Goal: Task Accomplishment & Management: Complete application form

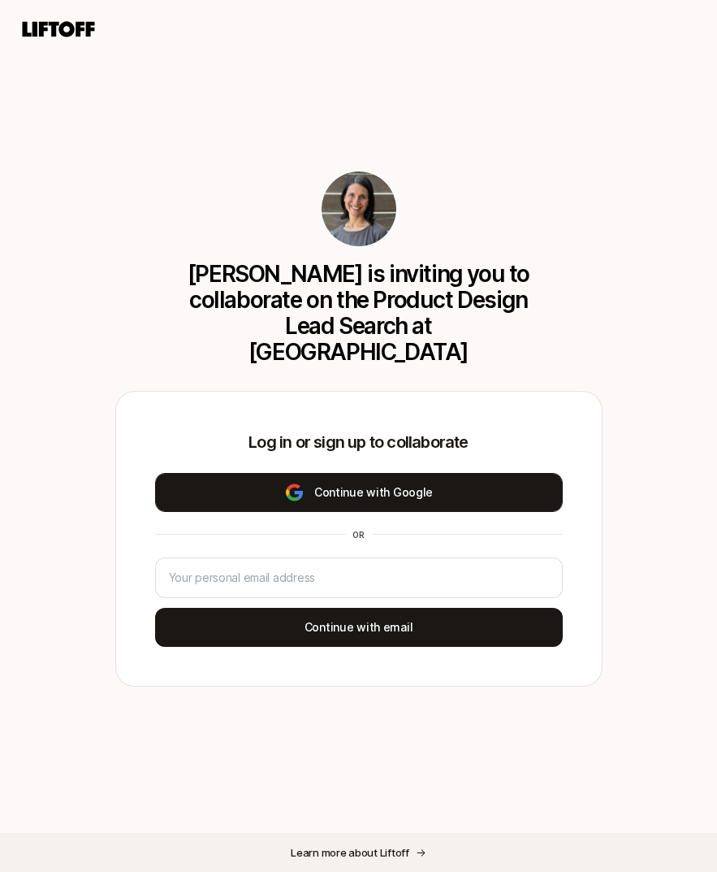
click at [424, 504] on button "Continue with Google" at bounding box center [359, 492] width 408 height 39
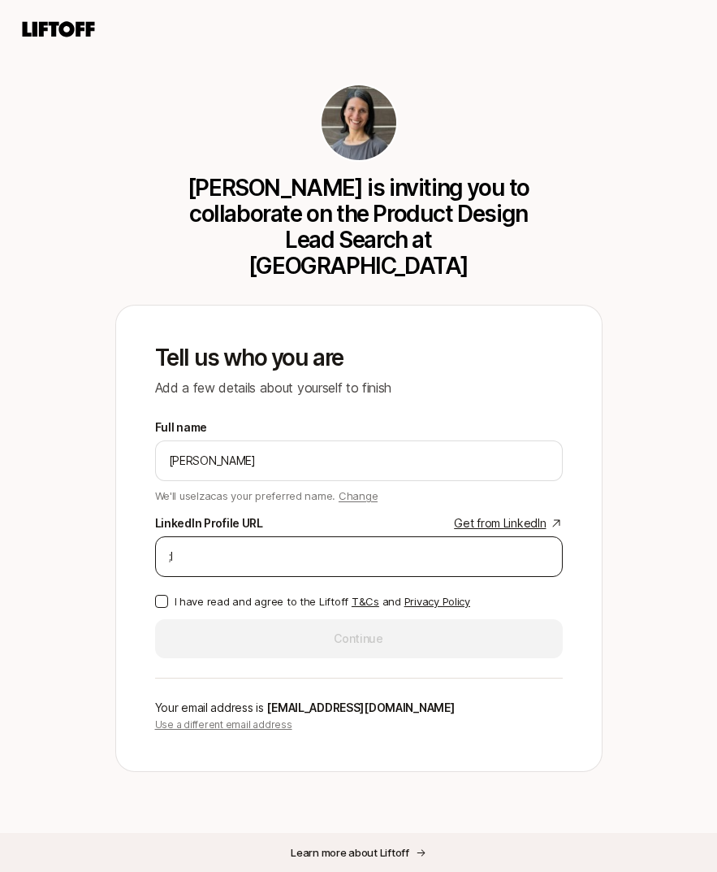
type input ";"
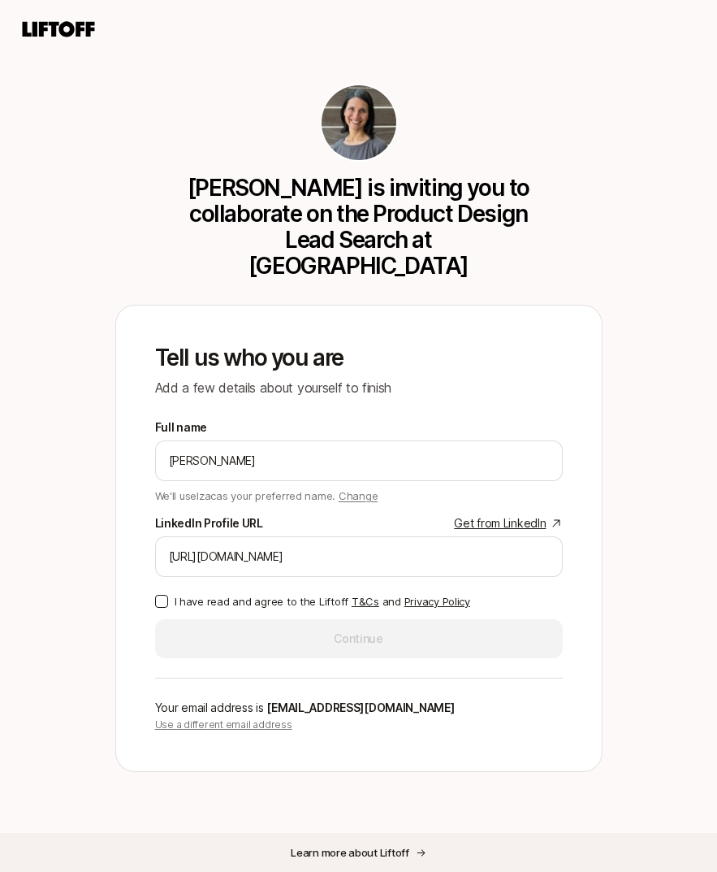
type input "[URL][DOMAIN_NAME]"
click at [295, 598] on p "I have read and agree to the Liftoff T&Cs and Privacy Policy" at bounding box center [323, 601] width 296 height 16
click at [168, 598] on button "I have read and agree to the Liftoff T&Cs and Privacy Policy" at bounding box center [161, 601] width 13 height 13
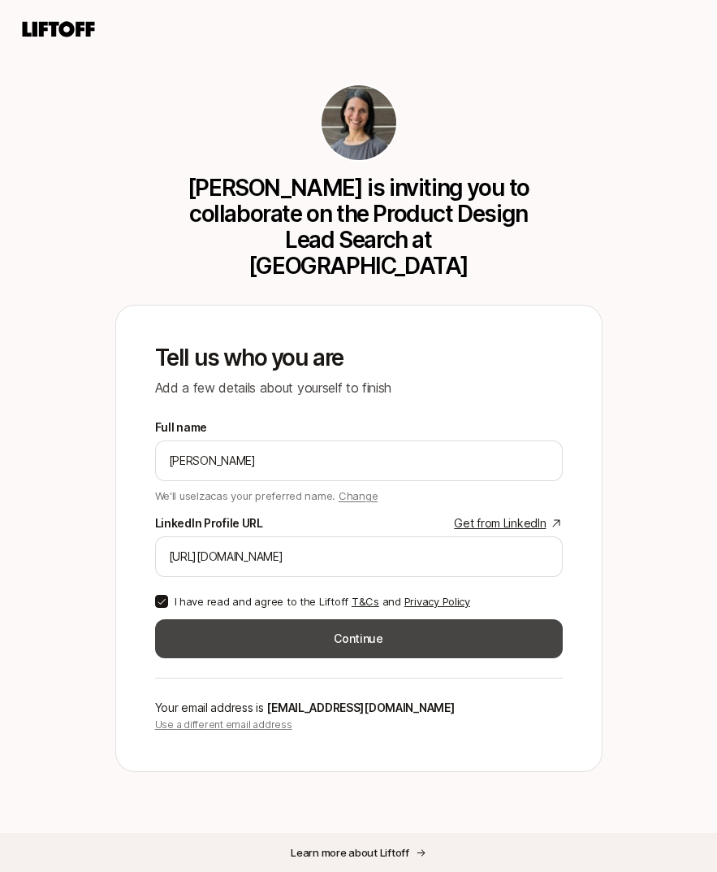
click at [296, 630] on button "Continue" at bounding box center [359, 638] width 408 height 39
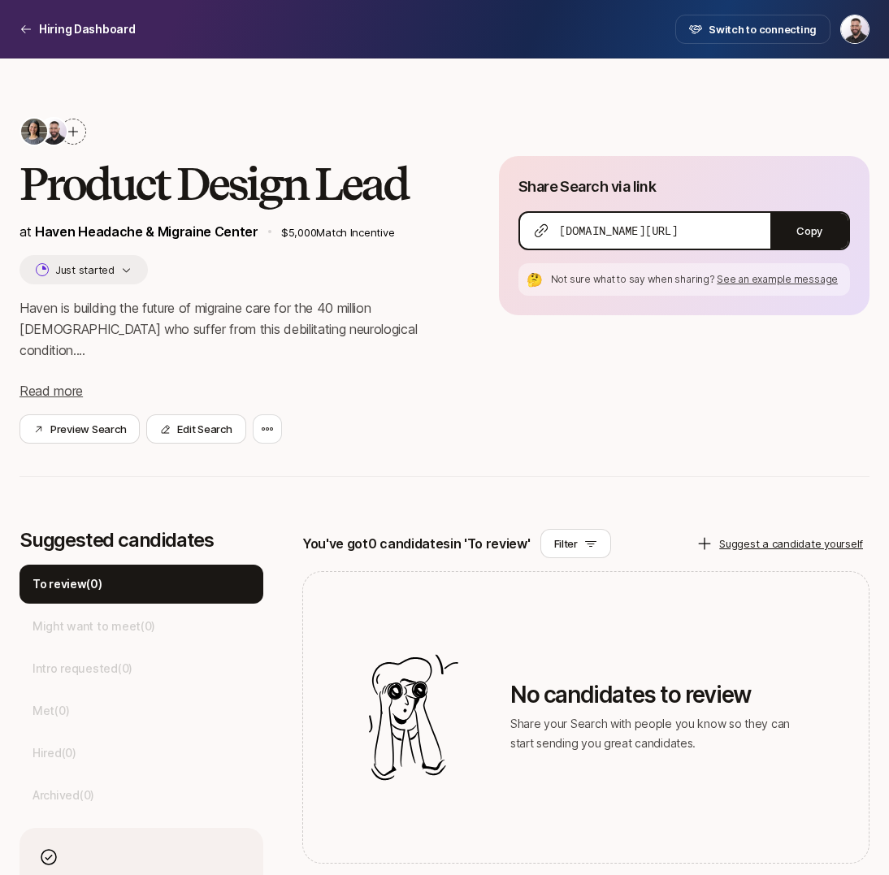
scroll to position [97, 0]
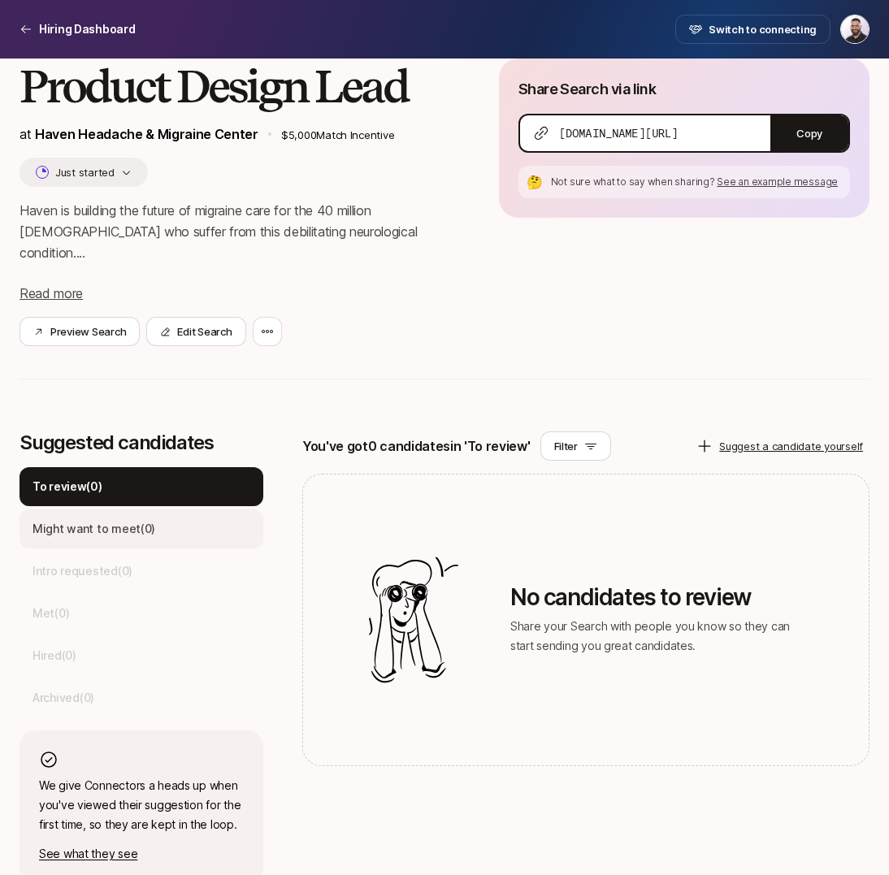
click at [180, 509] on div "Might want to meet ( 0 )" at bounding box center [141, 528] width 244 height 39
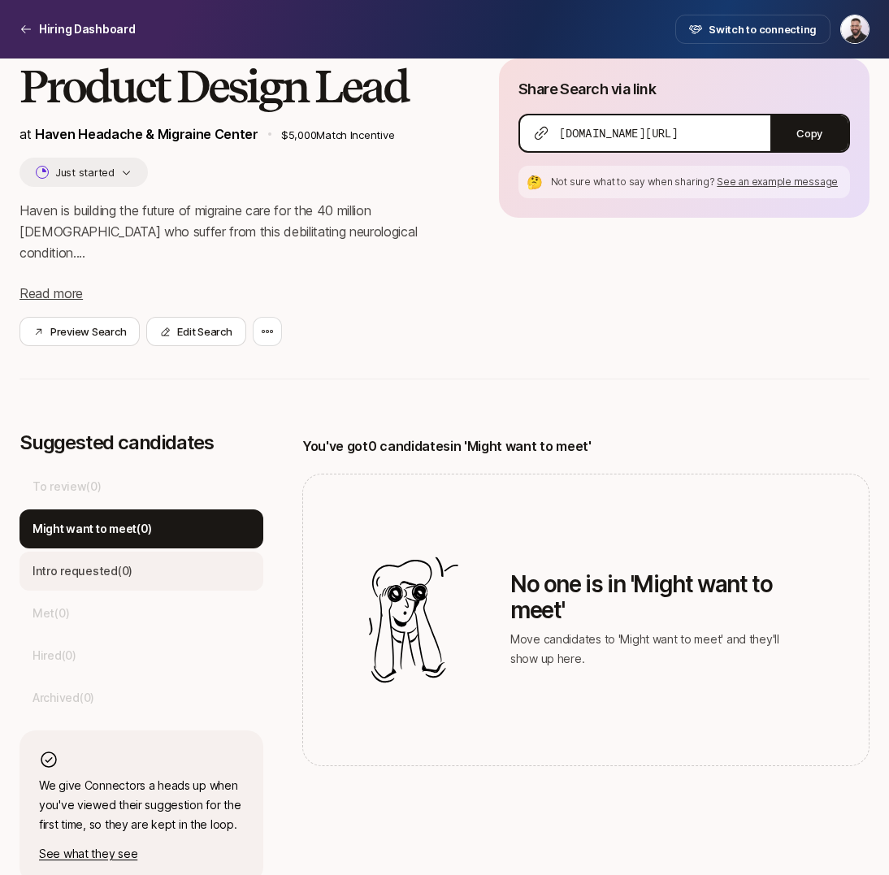
click at [171, 552] on div "Intro requested ( 0 )" at bounding box center [141, 571] width 244 height 39
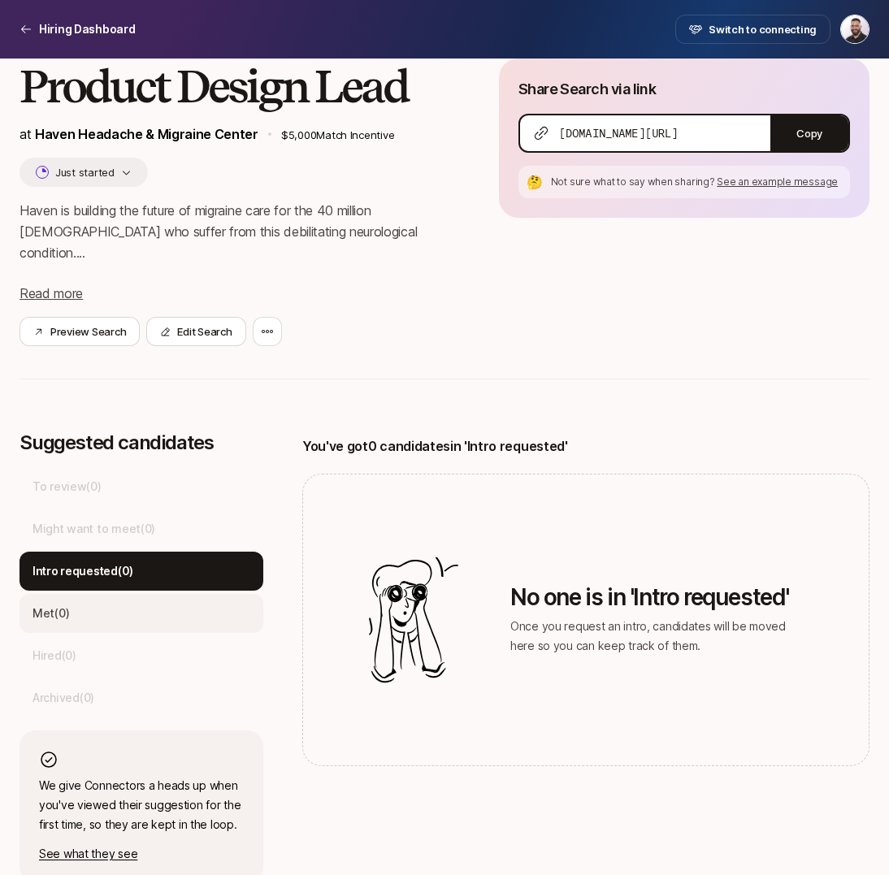
click at [165, 603] on div "Met ( 0 )" at bounding box center [141, 613] width 244 height 39
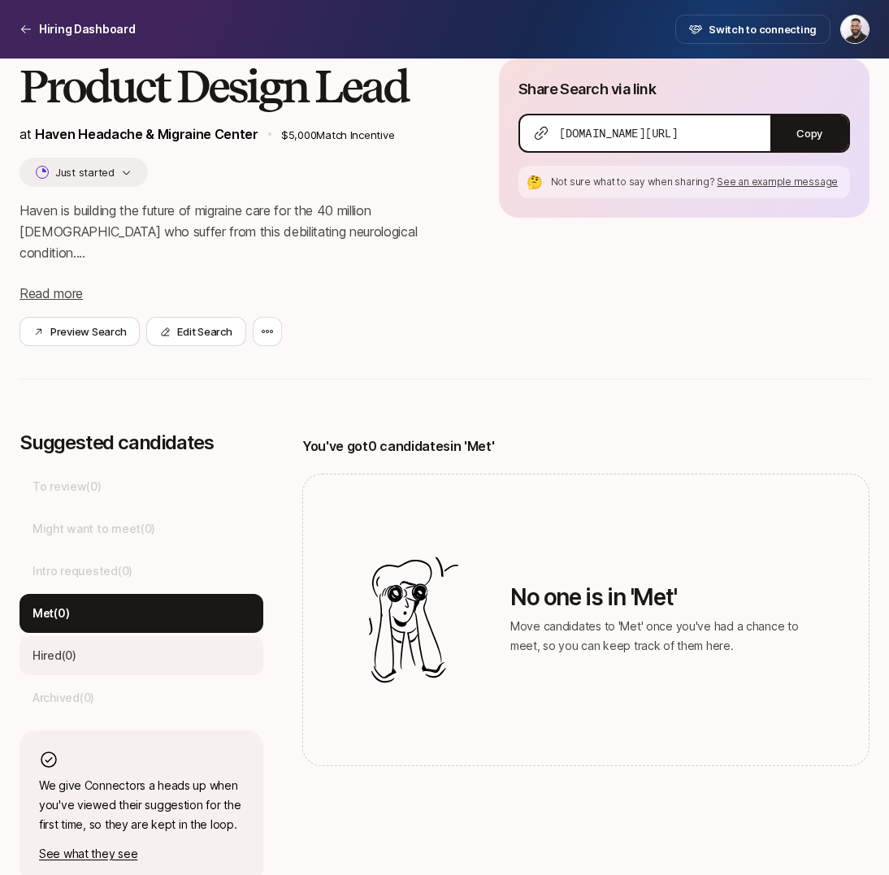
click at [165, 636] on div "Hired ( 0 )" at bounding box center [141, 655] width 244 height 39
